Goal: Task Accomplishment & Management: Complete application form

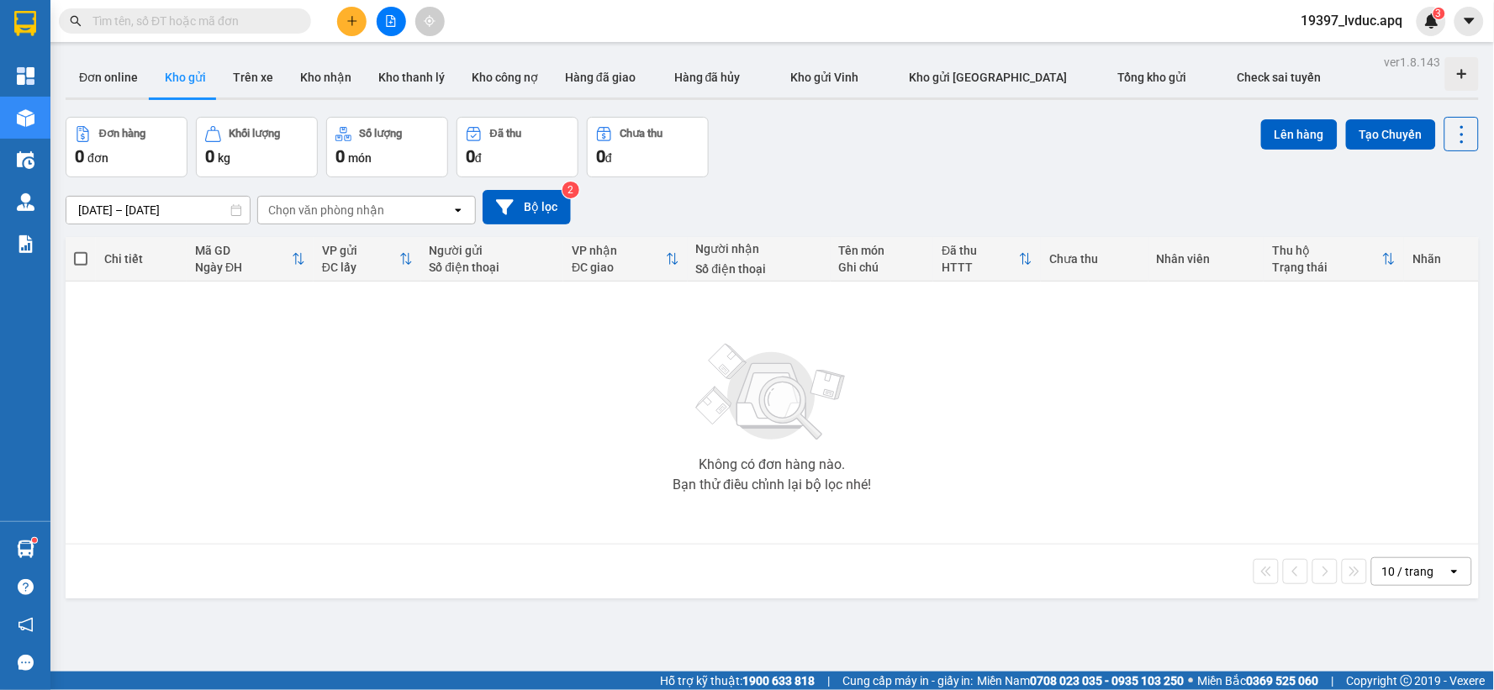
scroll to position [196, 0]
click at [507, 216] on button "Bộ lọc" at bounding box center [526, 207] width 88 height 34
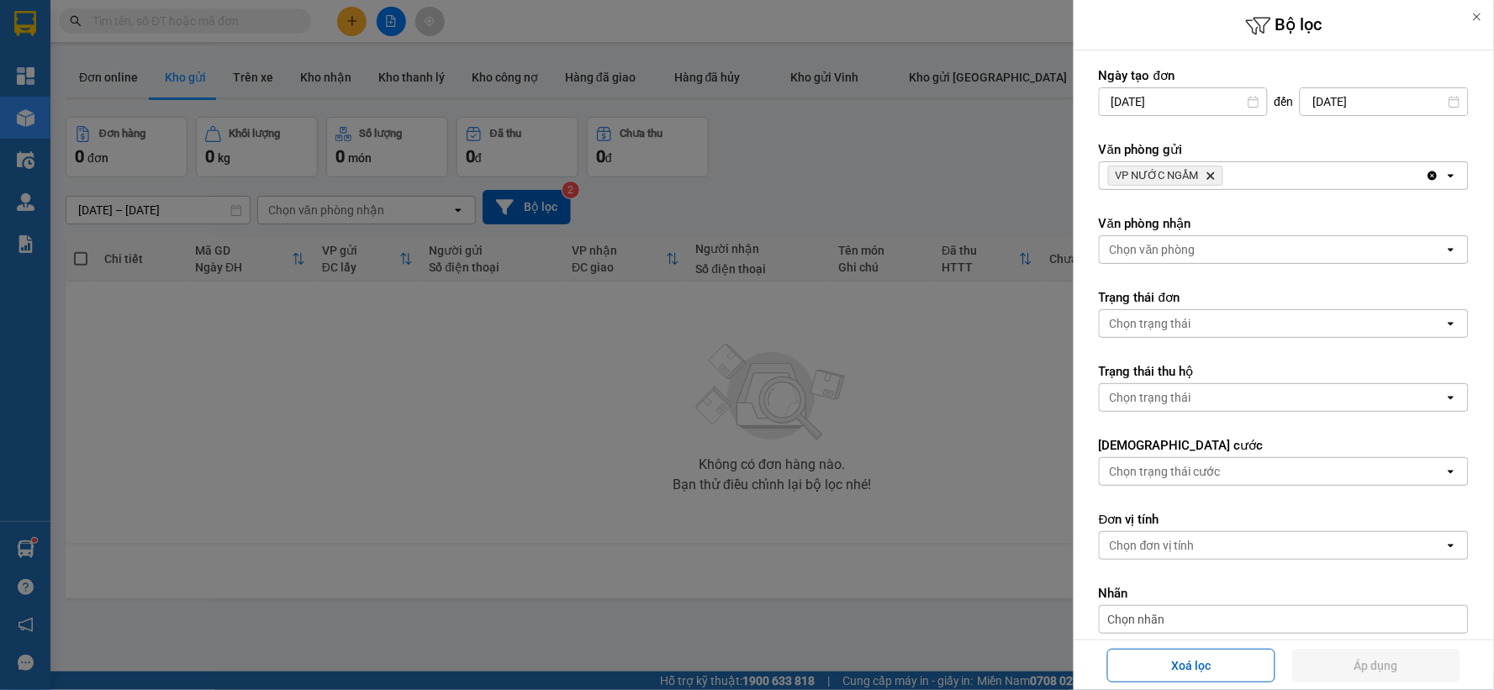
drag, startPoint x: 1169, startPoint y: 673, endPoint x: 1076, endPoint y: 587, distance: 127.3
click at [1155, 659] on button "Xoá lọc" at bounding box center [1191, 666] width 168 height 34
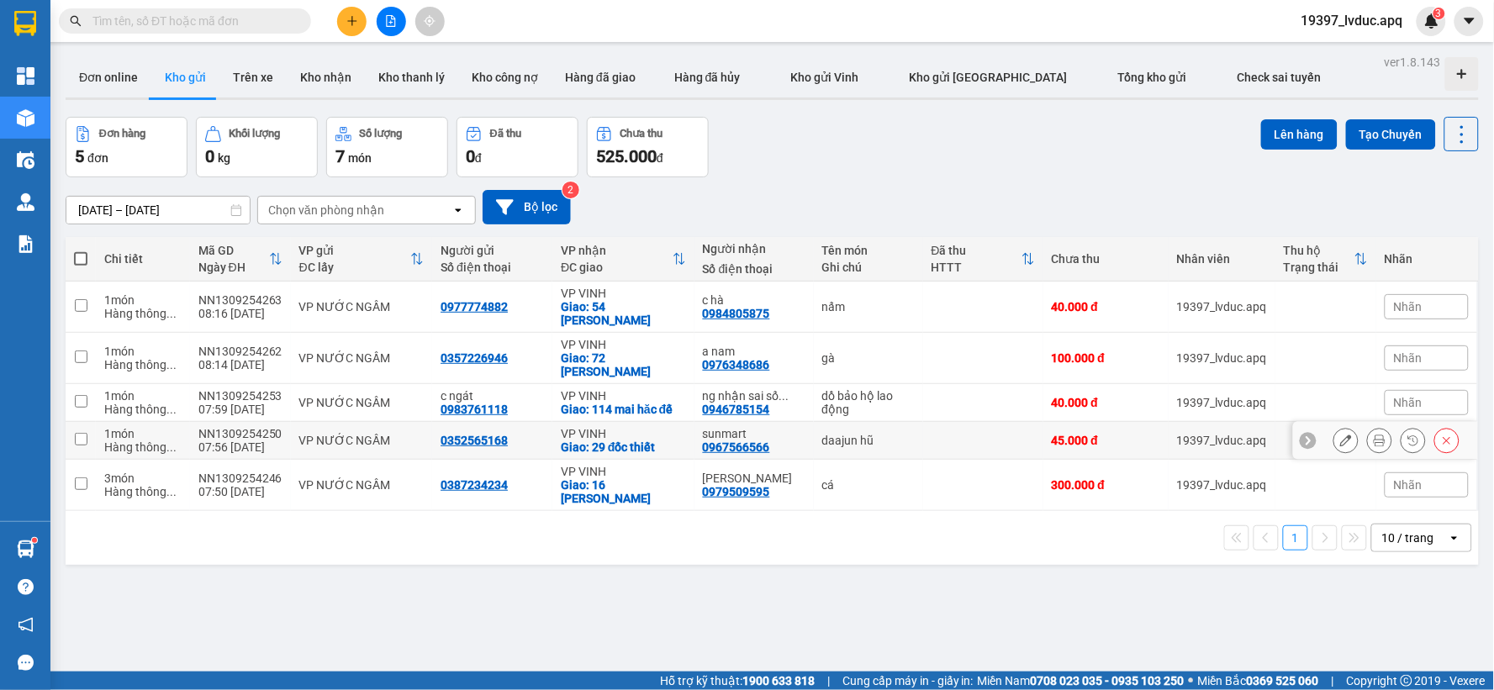
click at [877, 451] on td "daajun hũ" at bounding box center [868, 441] width 109 height 38
checkbox input "true"
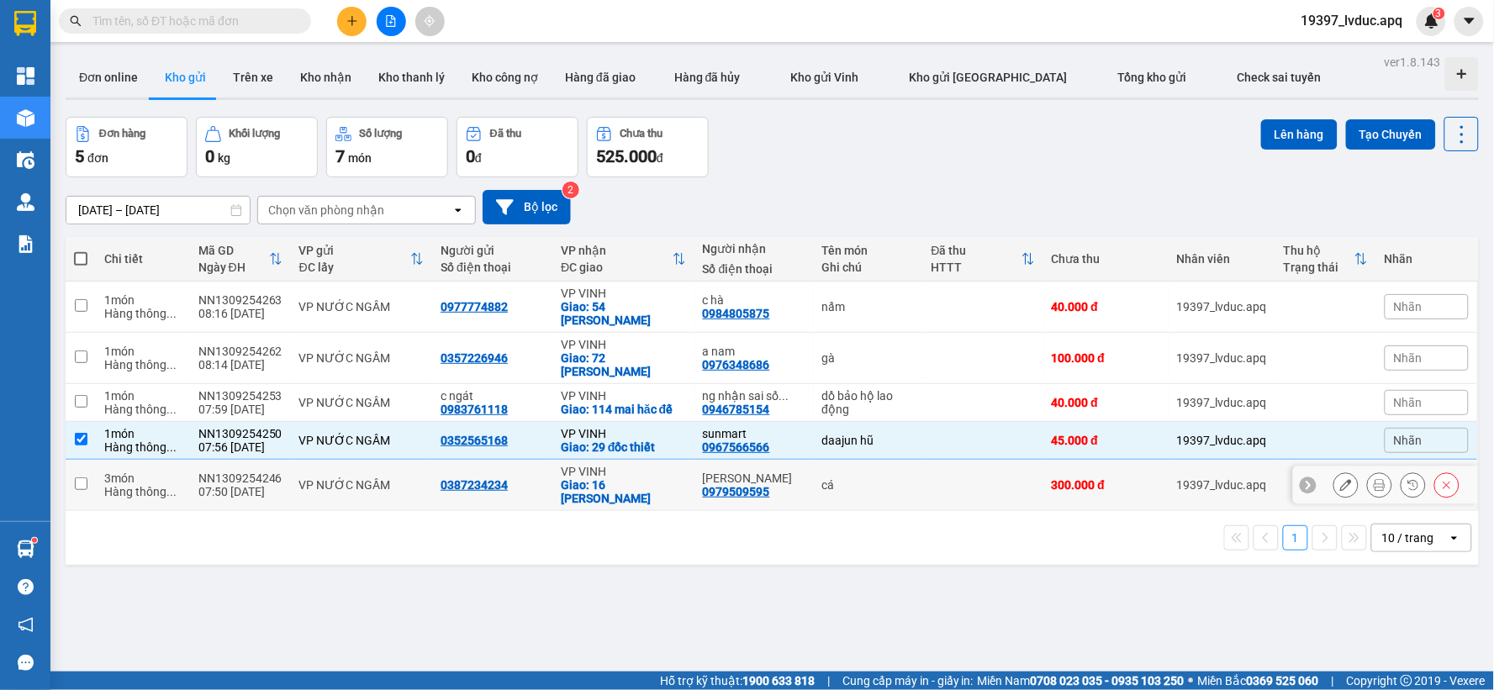
drag, startPoint x: 856, startPoint y: 480, endPoint x: 877, endPoint y: 456, distance: 32.1
click at [857, 478] on div "cá" at bounding box center [868, 484] width 92 height 13
checkbox input "true"
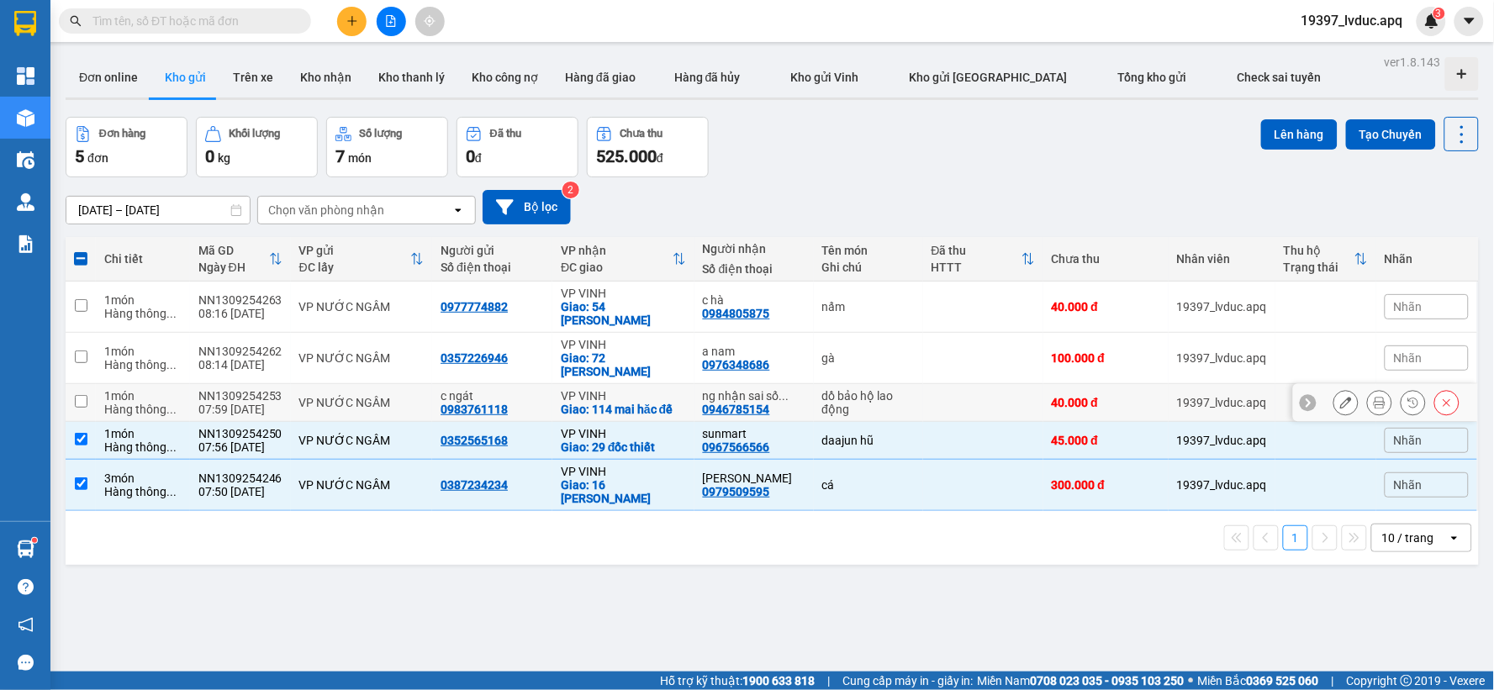
click at [893, 407] on div "dồ bảo hộ lao động" at bounding box center [868, 402] width 92 height 27
checkbox input "true"
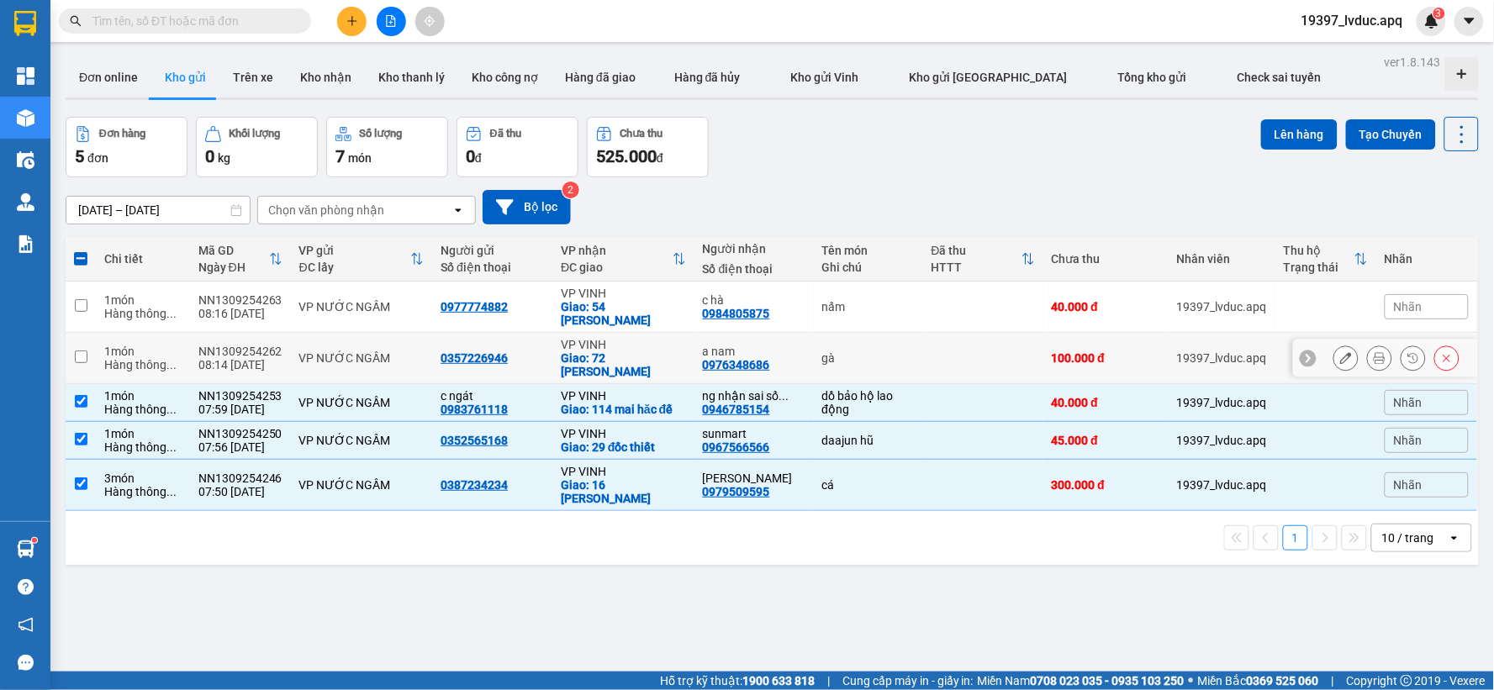
click at [895, 358] on div "gà" at bounding box center [868, 357] width 92 height 13
checkbox input "true"
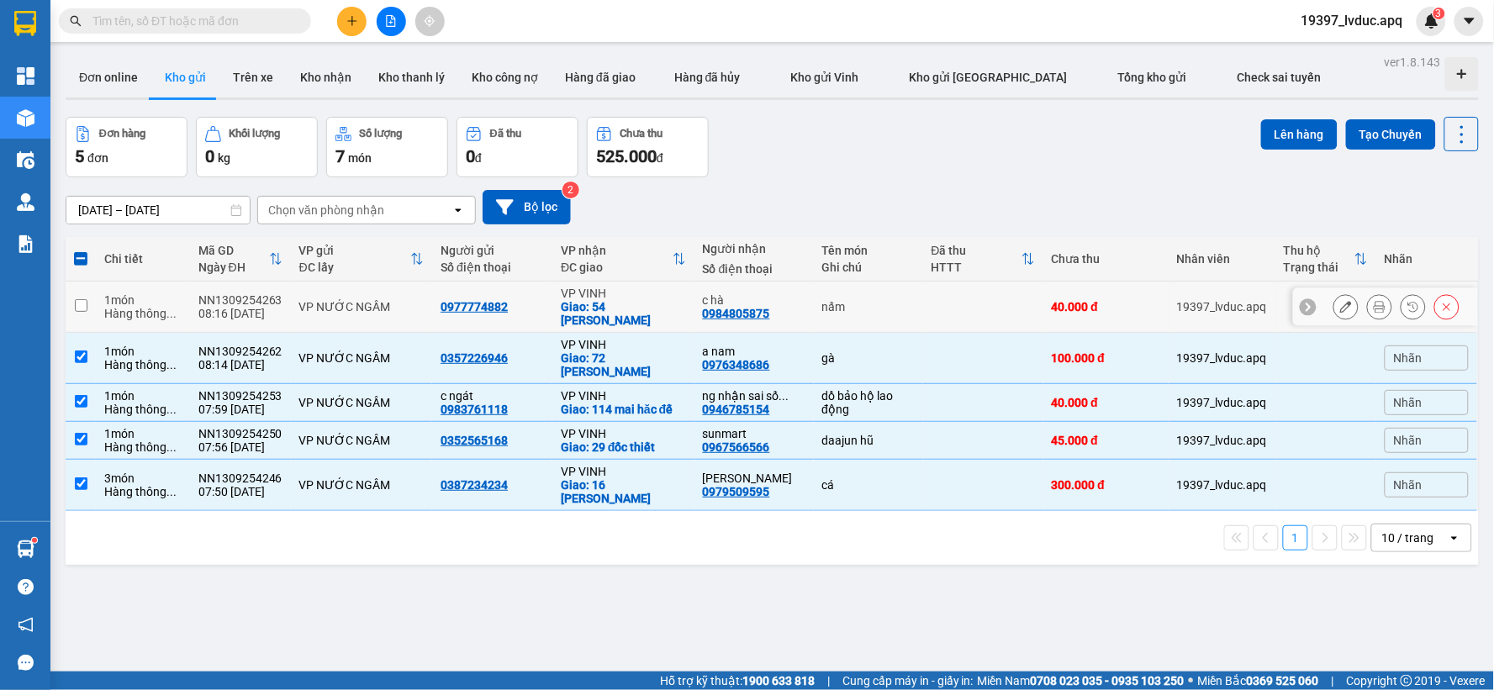
drag, startPoint x: 919, startPoint y: 321, endPoint x: 888, endPoint y: 295, distance: 39.9
click at [923, 320] on td at bounding box center [983, 307] width 120 height 51
checkbox input "true"
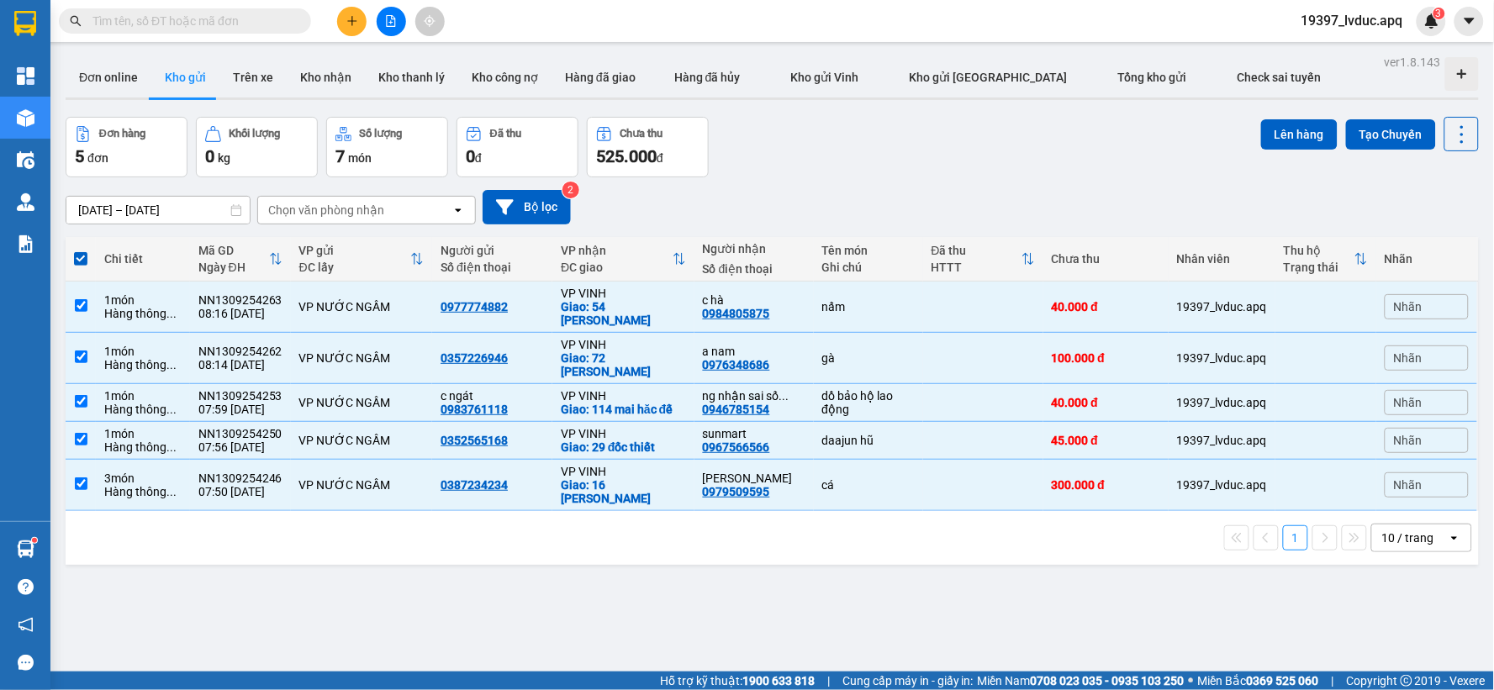
drag, startPoint x: 1252, startPoint y: 143, endPoint x: 1207, endPoint y: 127, distance: 48.1
click at [1246, 141] on div "Đơn hàng 5 đơn Khối lượng 0 kg Số lượng 7 món Đã thu 0 đ Chưa thu 525.000 đ Lên…" at bounding box center [772, 147] width 1413 height 61
drag, startPoint x: 1267, startPoint y: 129, endPoint x: 1257, endPoint y: 128, distance: 9.3
click at [1266, 129] on button "Lên hàng" at bounding box center [1299, 134] width 76 height 30
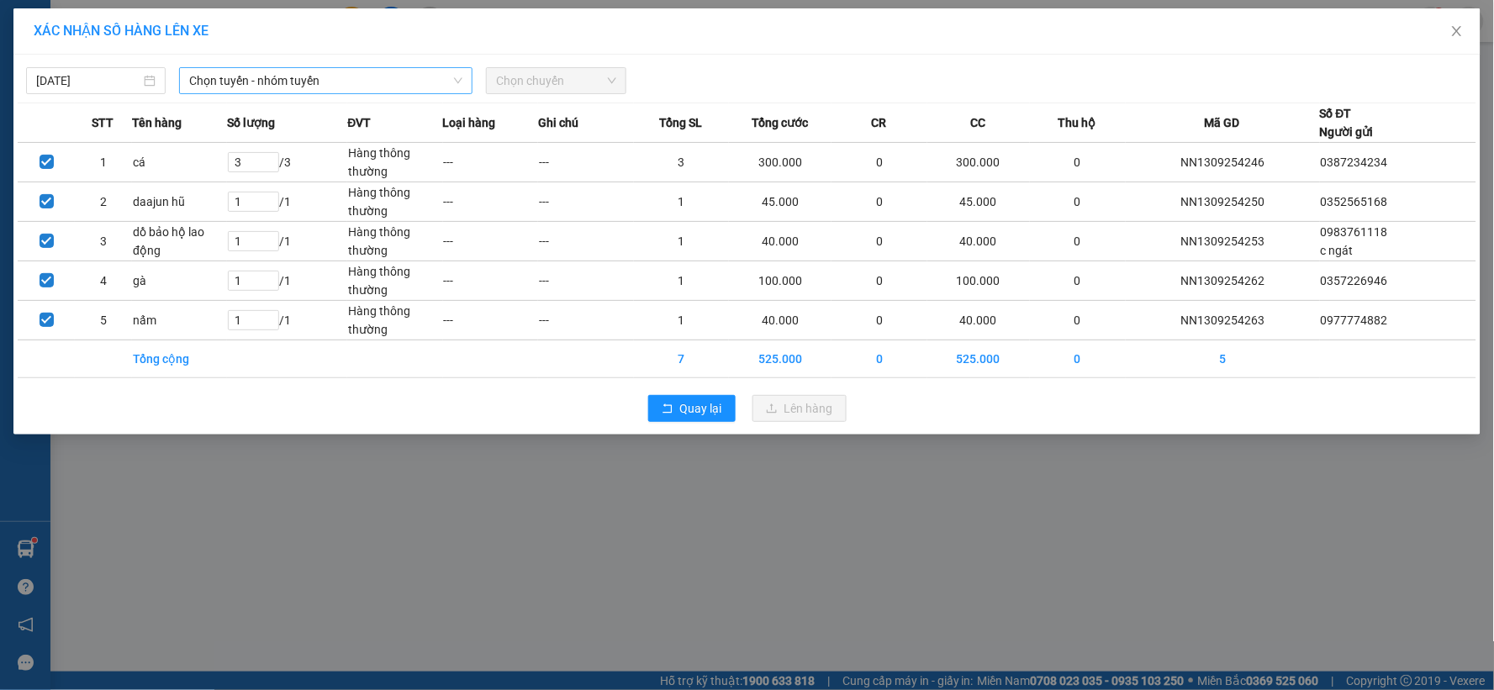
click at [385, 89] on span "Chọn tuyến - nhóm tuyến" at bounding box center [325, 80] width 273 height 25
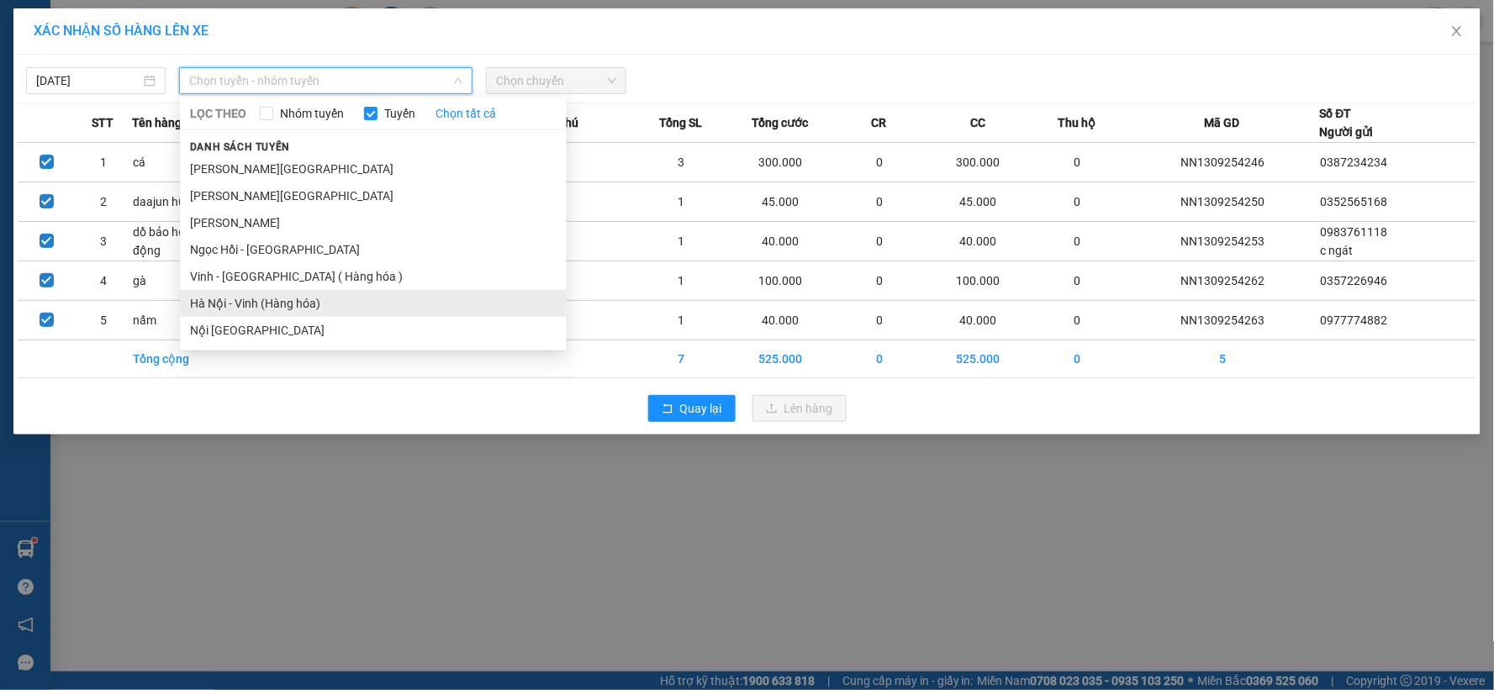
click at [316, 305] on li "Hà Nội - Vinh (Hàng hóa)" at bounding box center [373, 303] width 387 height 27
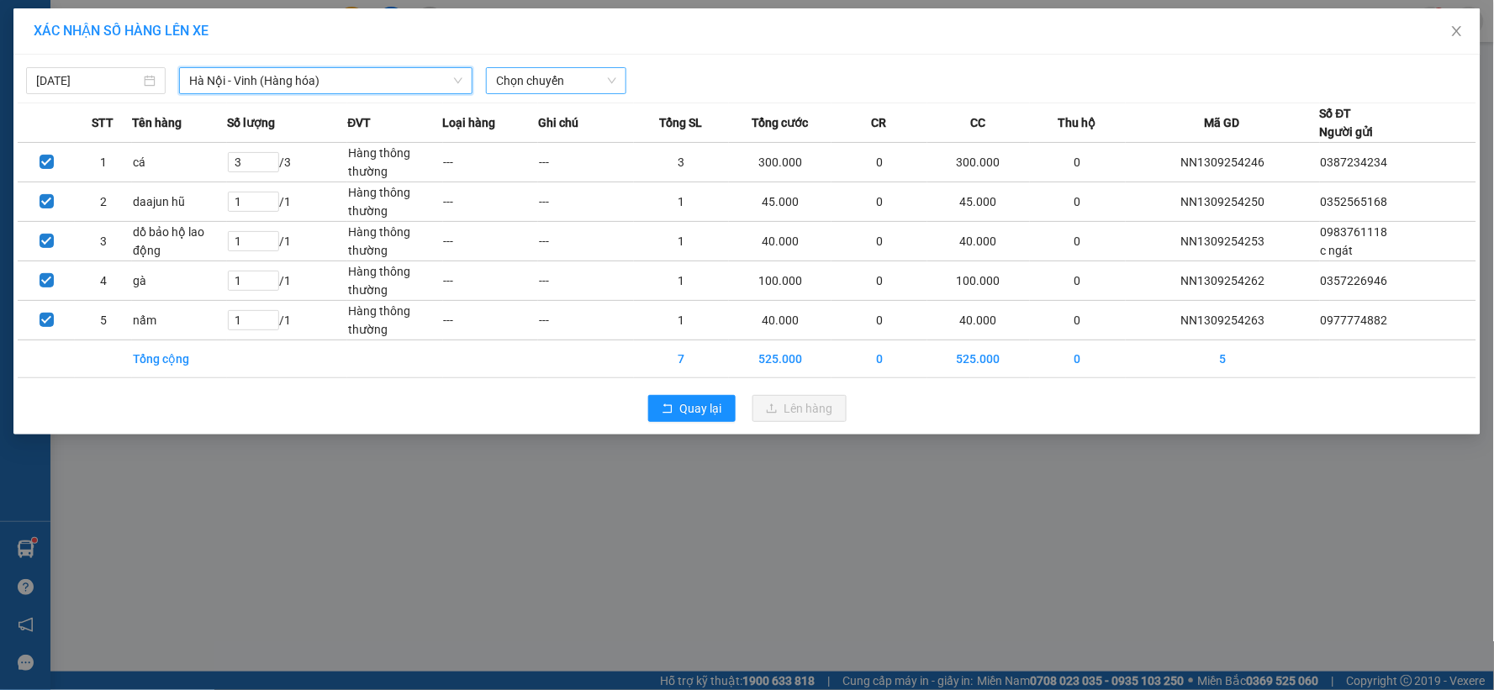
click at [598, 82] on span "Chọn chuyến" at bounding box center [555, 80] width 119 height 25
click at [603, 139] on div "08:30 (TC) - 37C-086.38" at bounding box center [562, 141] width 131 height 18
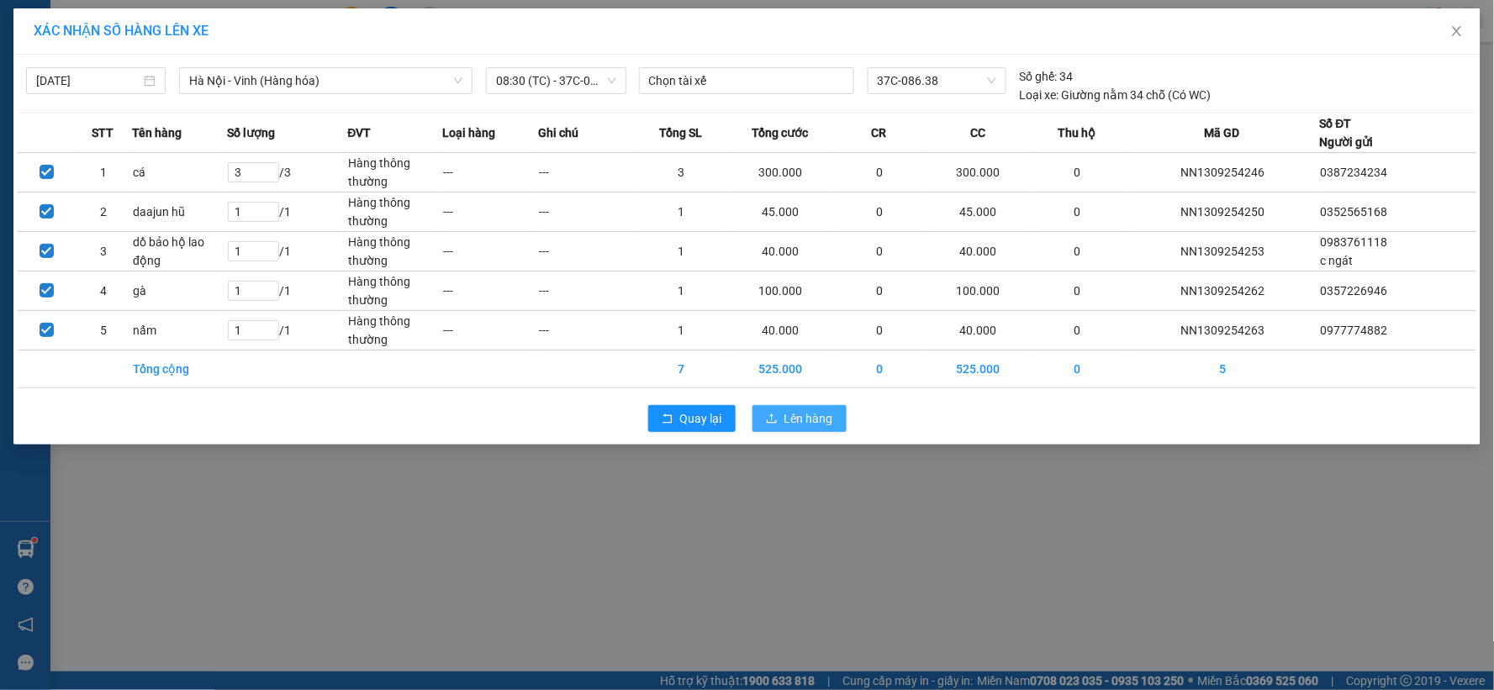
click at [821, 426] on span "Lên hàng" at bounding box center [808, 418] width 49 height 18
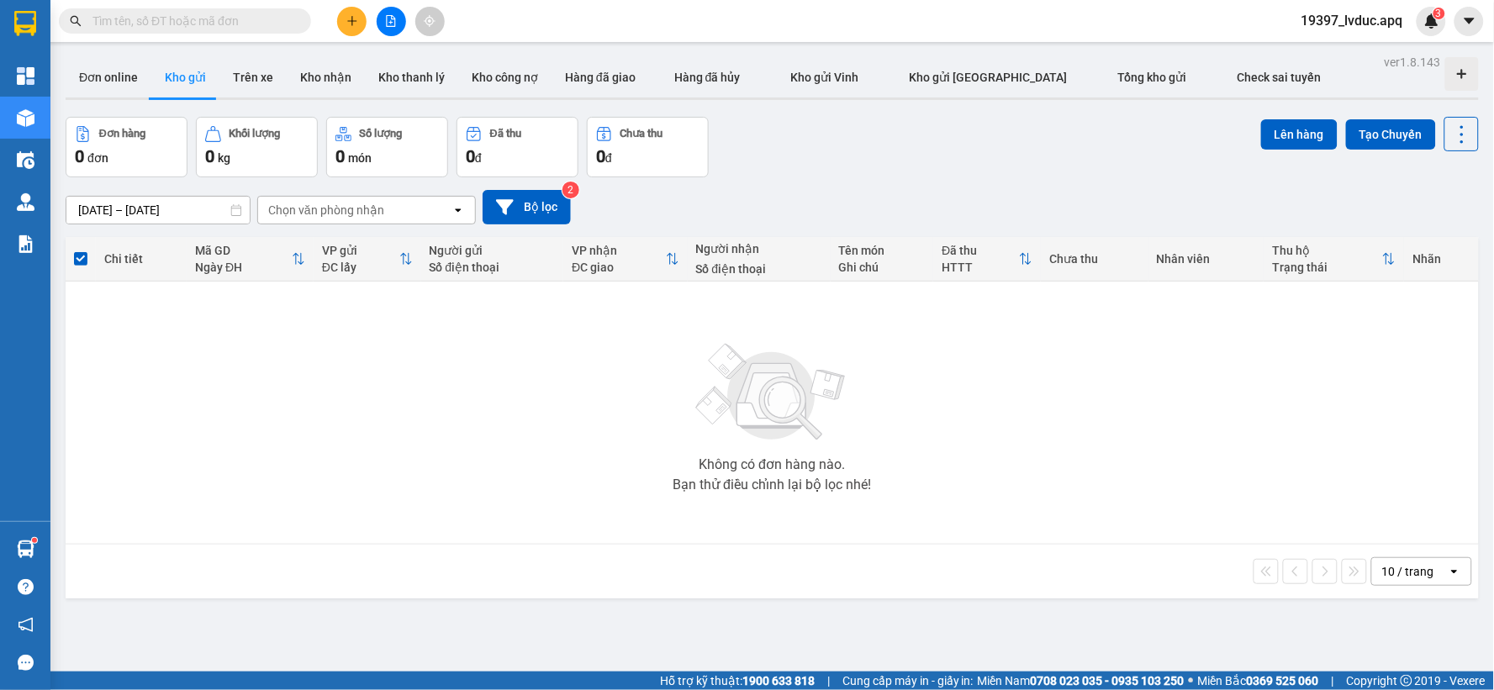
click at [358, 18] on button at bounding box center [351, 21] width 29 height 29
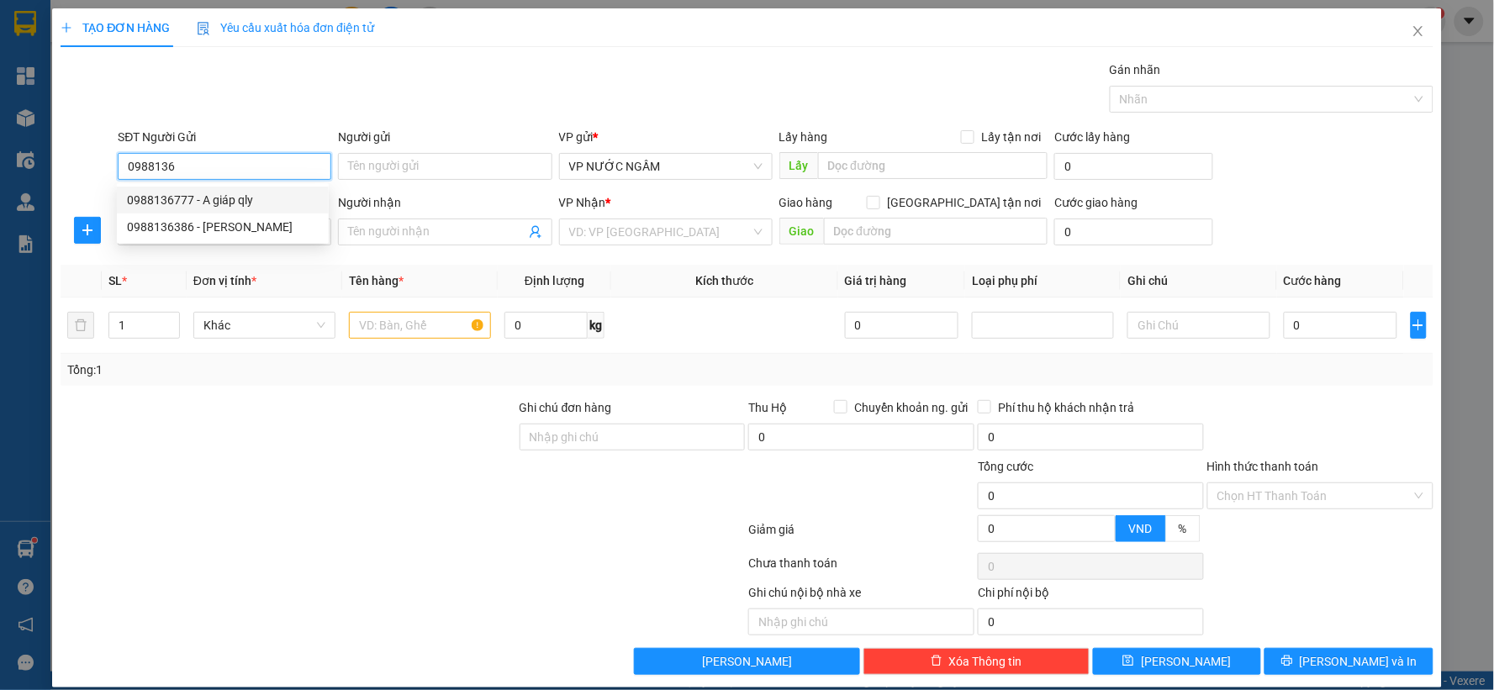
click at [200, 199] on div "0988136777 - A giáp qly" at bounding box center [223, 200] width 192 height 18
type input "0988136777"
type input "A giáp qly"
type input "0988136777"
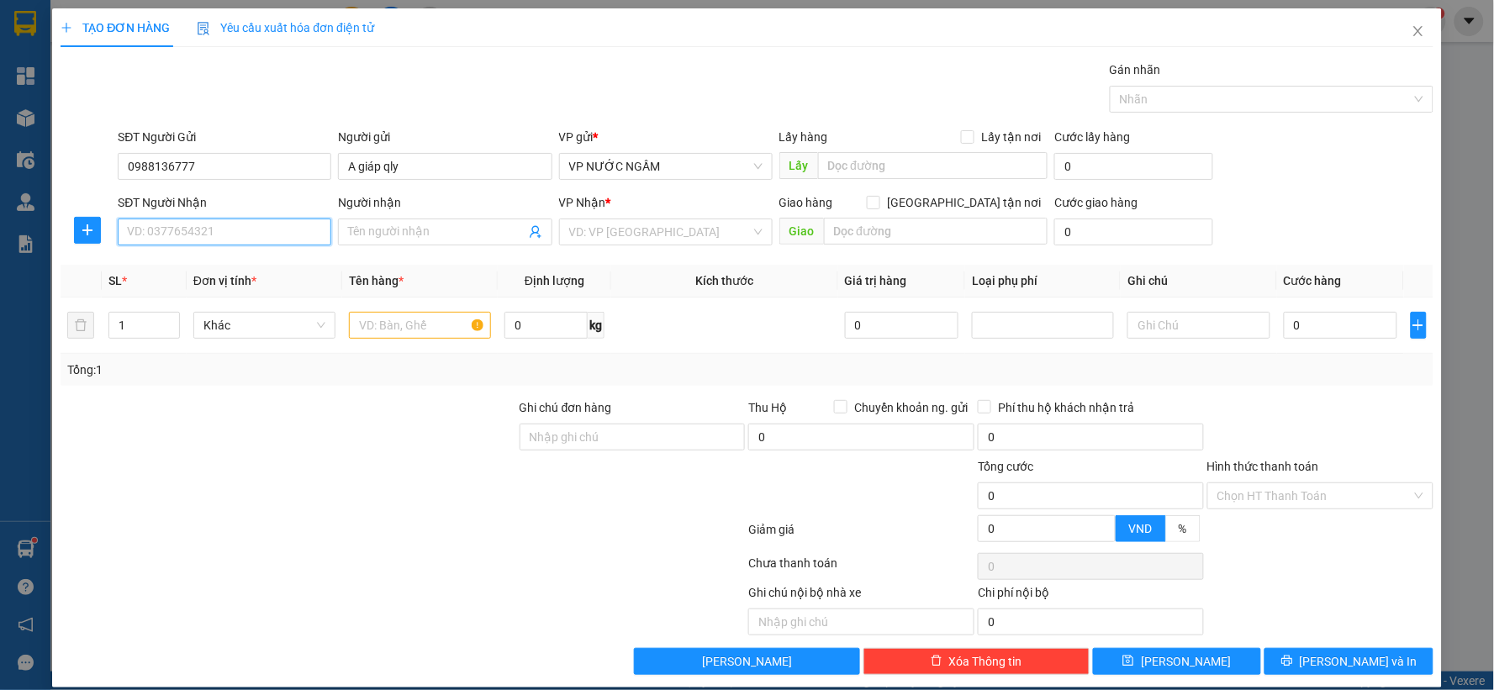
click at [213, 241] on input "SĐT Người Nhận" at bounding box center [224, 232] width 213 height 27
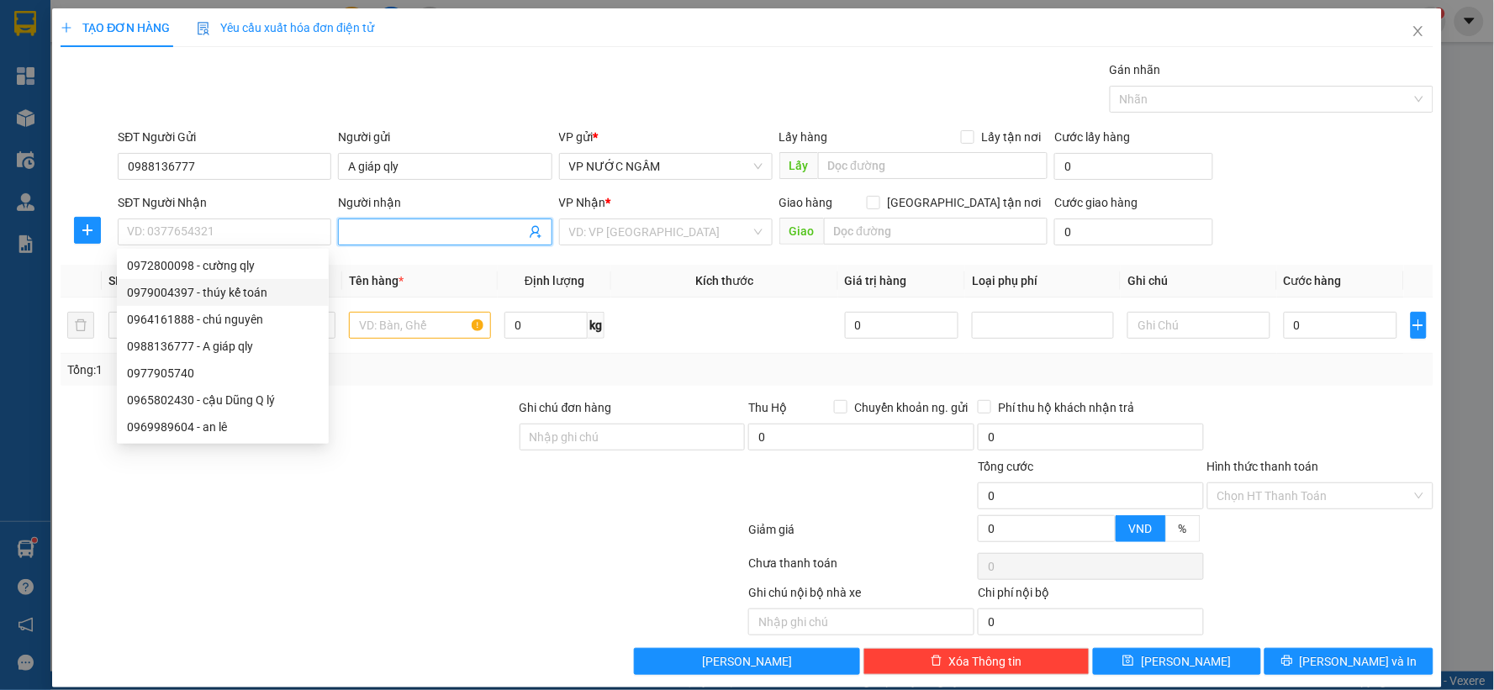
click at [530, 234] on icon "user-add" at bounding box center [535, 232] width 11 height 13
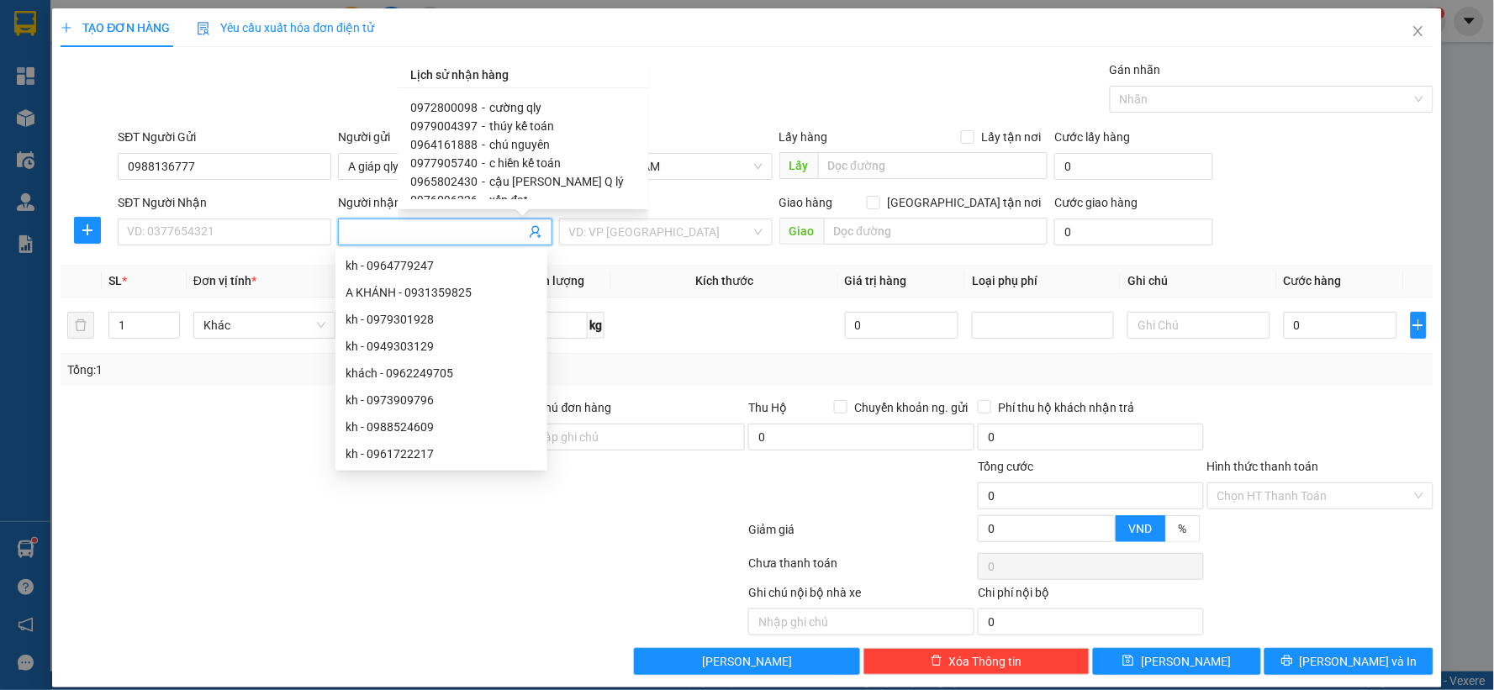
click at [524, 166] on span "c hiền kế toán" at bounding box center [525, 162] width 71 height 13
type input "0977905740"
type input "c hiền kế toán"
type input "bến xe mới"
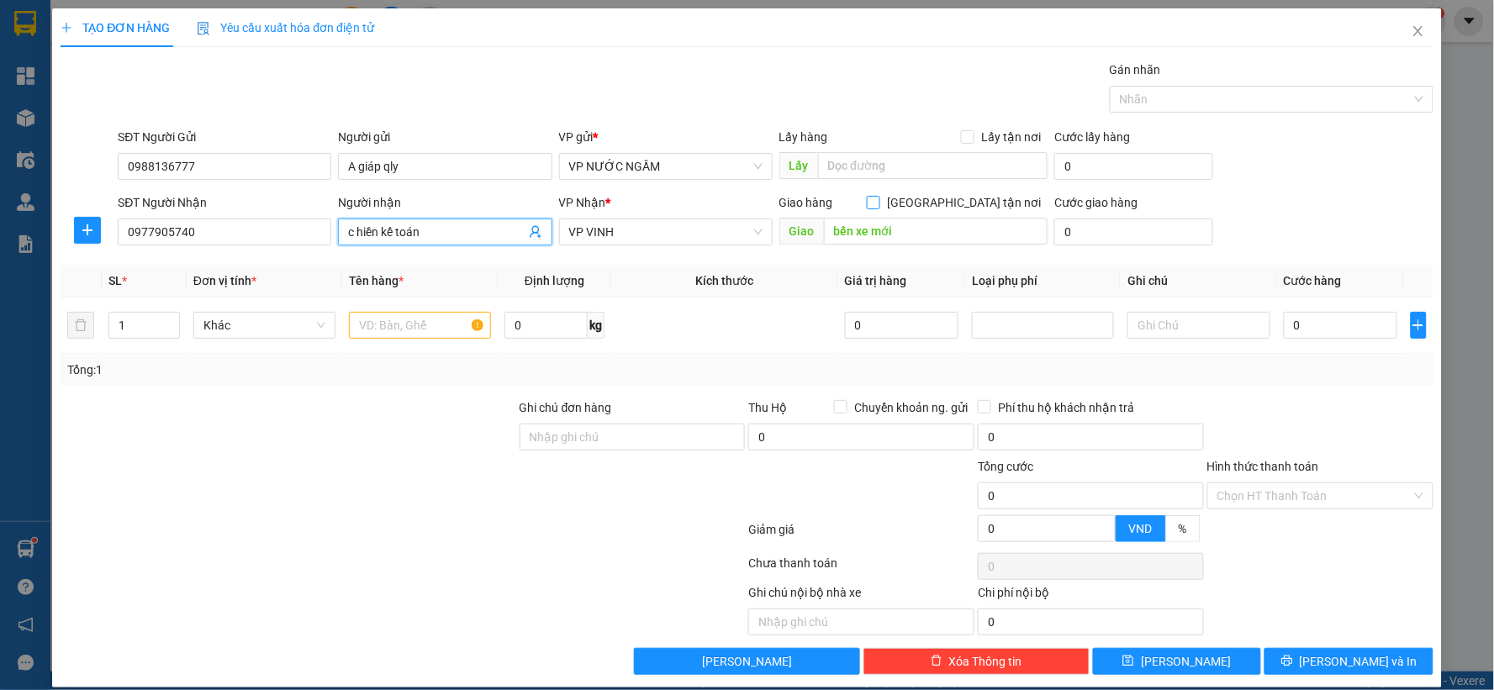
click at [878, 198] on input "[GEOGRAPHIC_DATA] tận nơi" at bounding box center [873, 202] width 12 height 12
checkbox input "true"
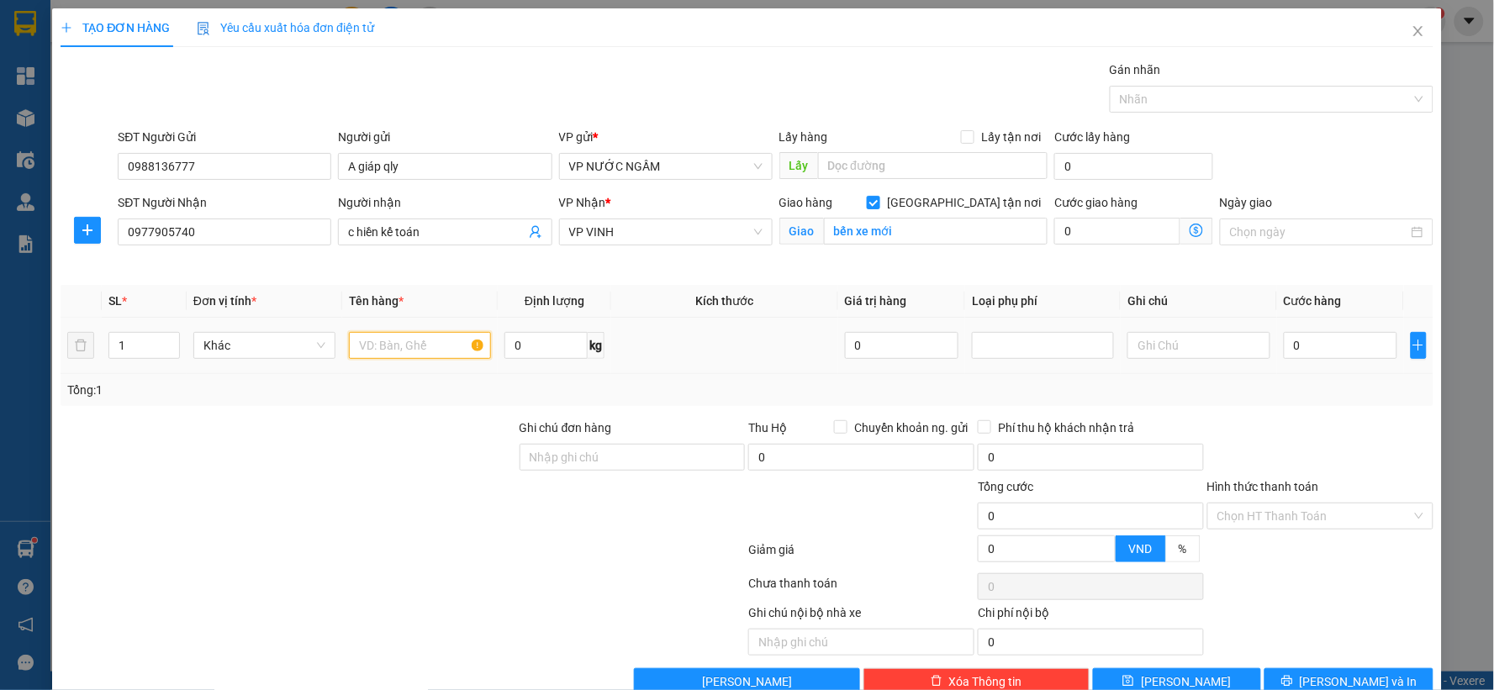
click at [406, 350] on input "text" at bounding box center [420, 345] width 142 height 27
type input "phiêu thanh toán"
click at [1333, 527] on input "Hình thức thanh toán" at bounding box center [1314, 515] width 194 height 25
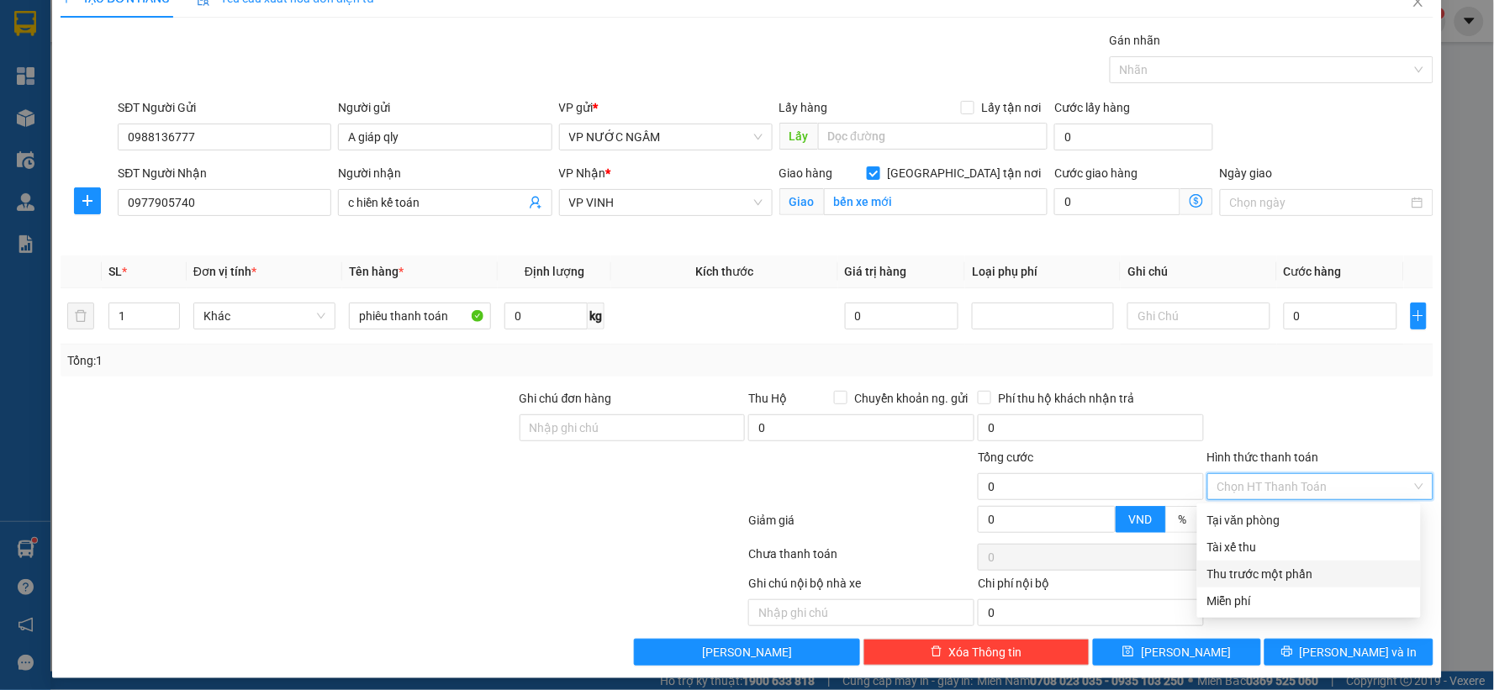
scroll to position [38, 0]
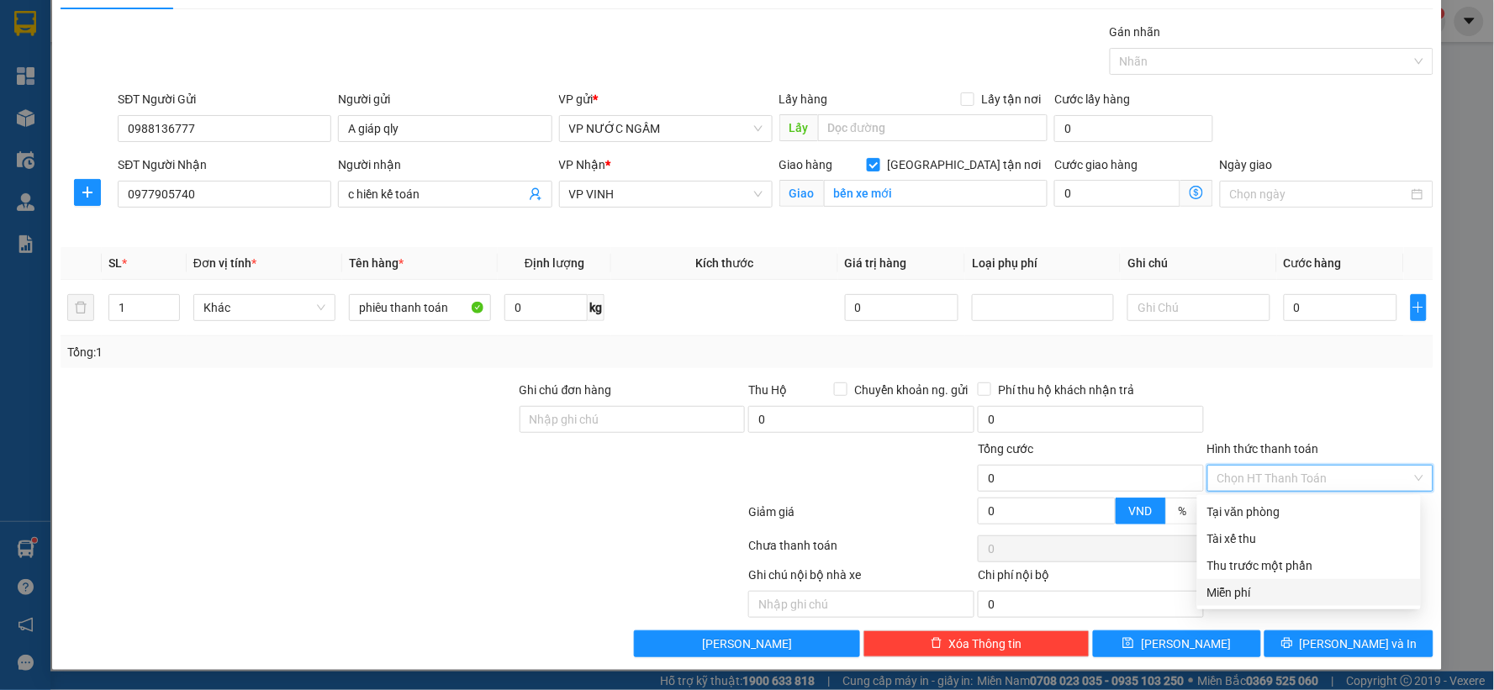
click at [1246, 595] on div "Miễn phí" at bounding box center [1308, 592] width 203 height 18
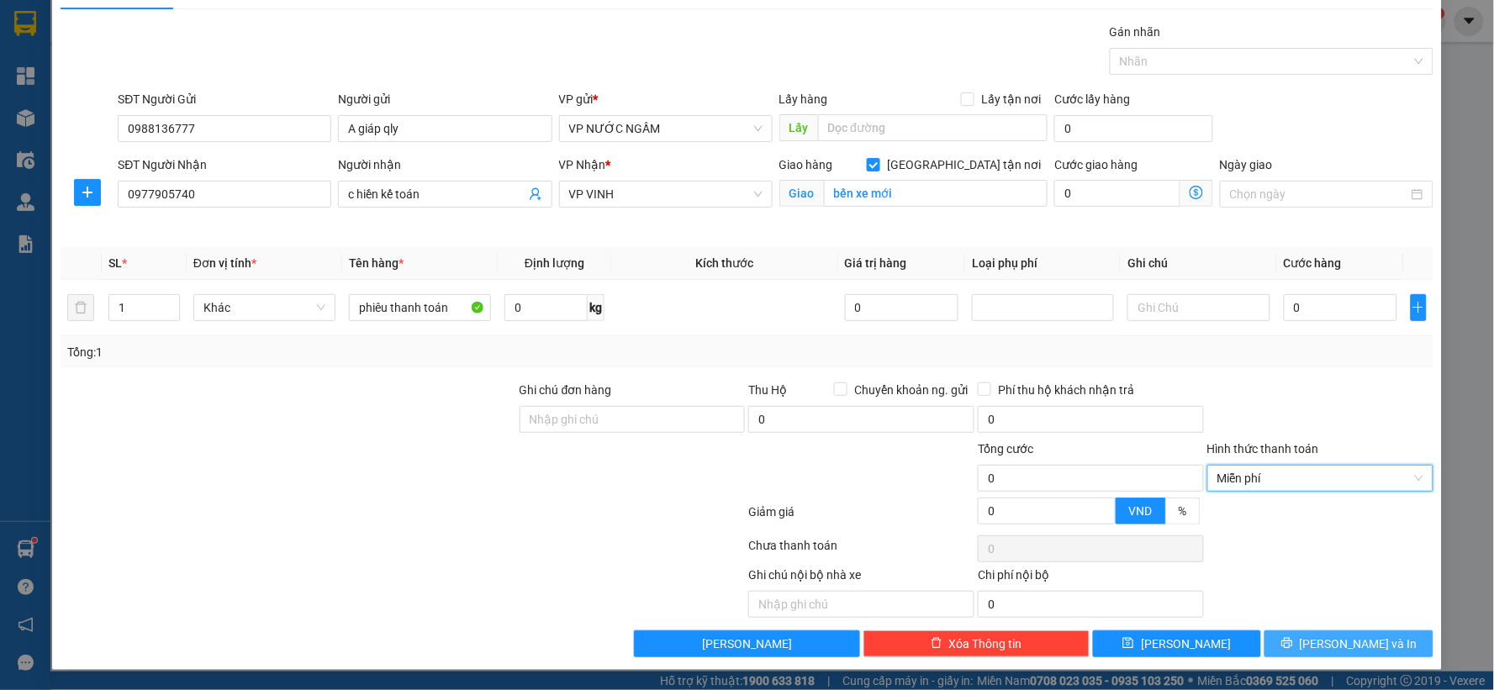
click at [1296, 639] on button "[PERSON_NAME] và In" at bounding box center [1348, 643] width 169 height 27
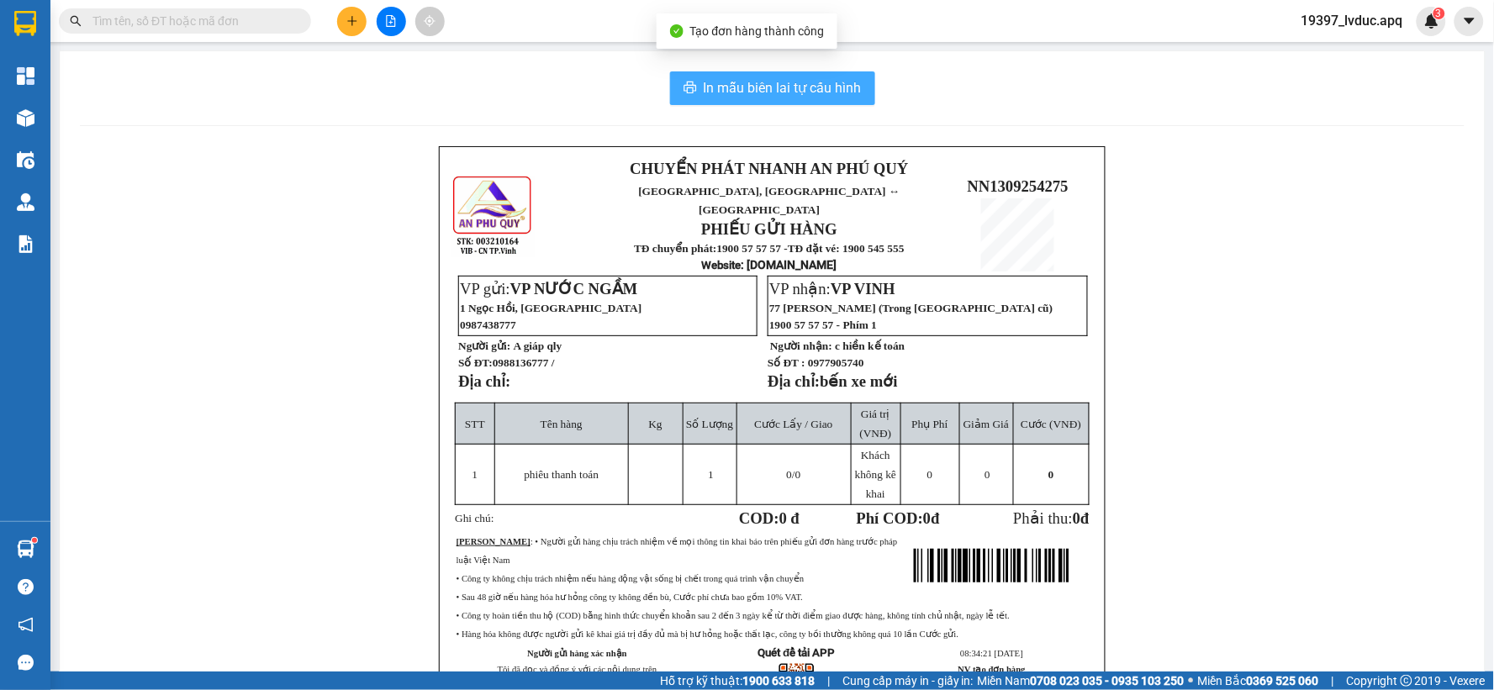
click at [851, 82] on span "In mẫu biên lai tự cấu hình" at bounding box center [783, 87] width 158 height 21
